Goal: Navigation & Orientation: Find specific page/section

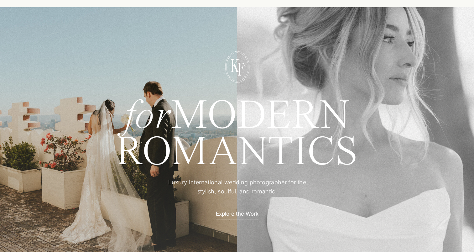
scroll to position [45, 0]
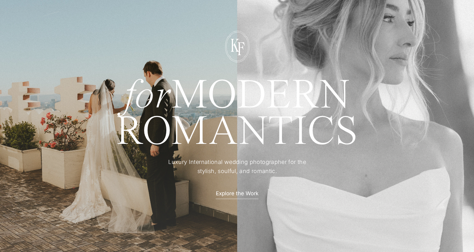
click at [247, 192] on p "Explore the Work" at bounding box center [237, 193] width 55 height 7
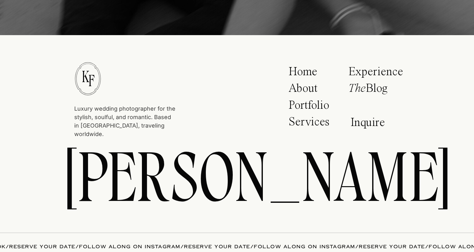
scroll to position [2722, 0]
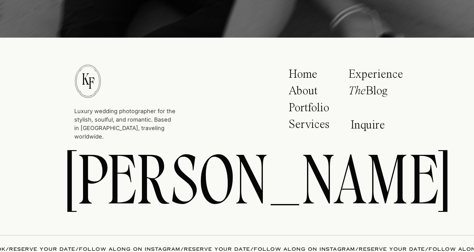
click at [314, 110] on p "Portfolio" at bounding box center [310, 110] width 45 height 16
click at [299, 106] on p "Portfolio" at bounding box center [310, 110] width 45 height 16
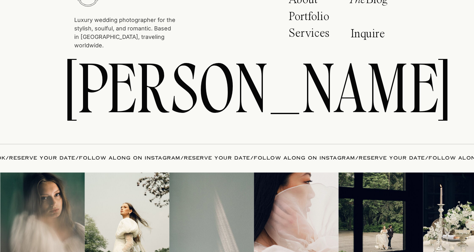
scroll to position [2790, 0]
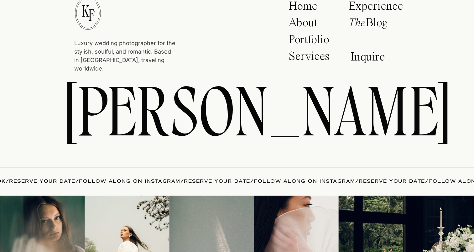
click at [296, 39] on p "Portfolio" at bounding box center [310, 42] width 45 height 16
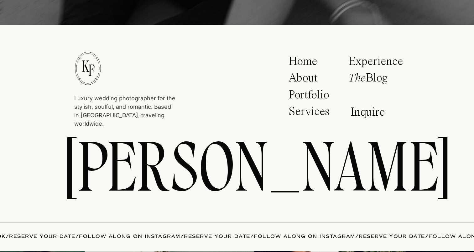
scroll to position [2707, 0]
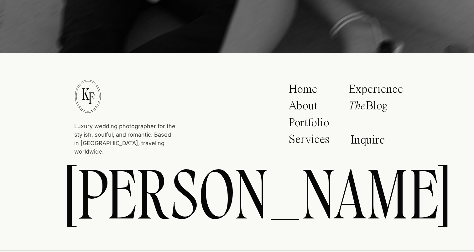
click at [301, 122] on p "Portfolio" at bounding box center [310, 125] width 45 height 16
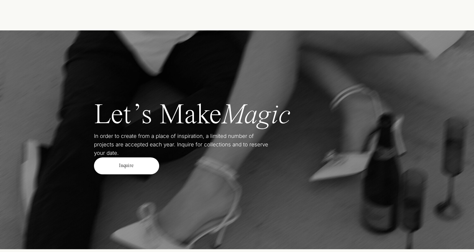
scroll to position [2443, 0]
